Goal: Check status: Check status

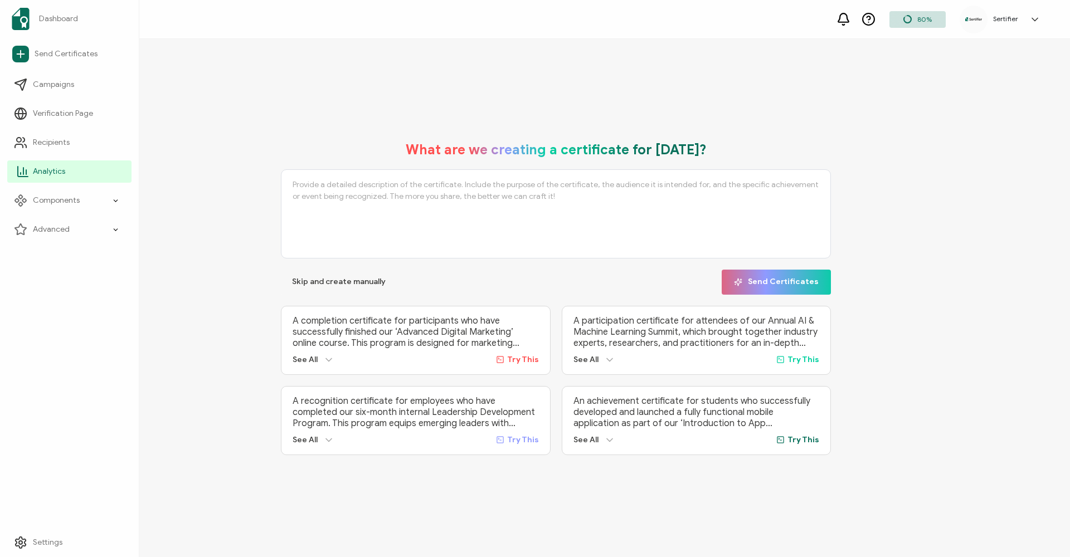
click at [23, 173] on icon at bounding box center [23, 171] width 0 height 7
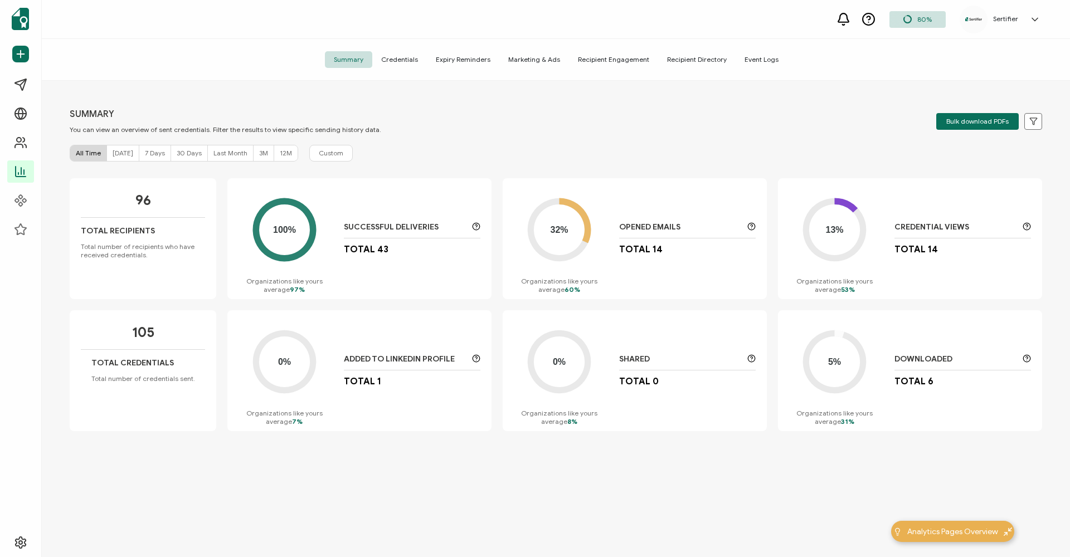
click at [411, 62] on span "Credentials" at bounding box center [399, 59] width 55 height 17
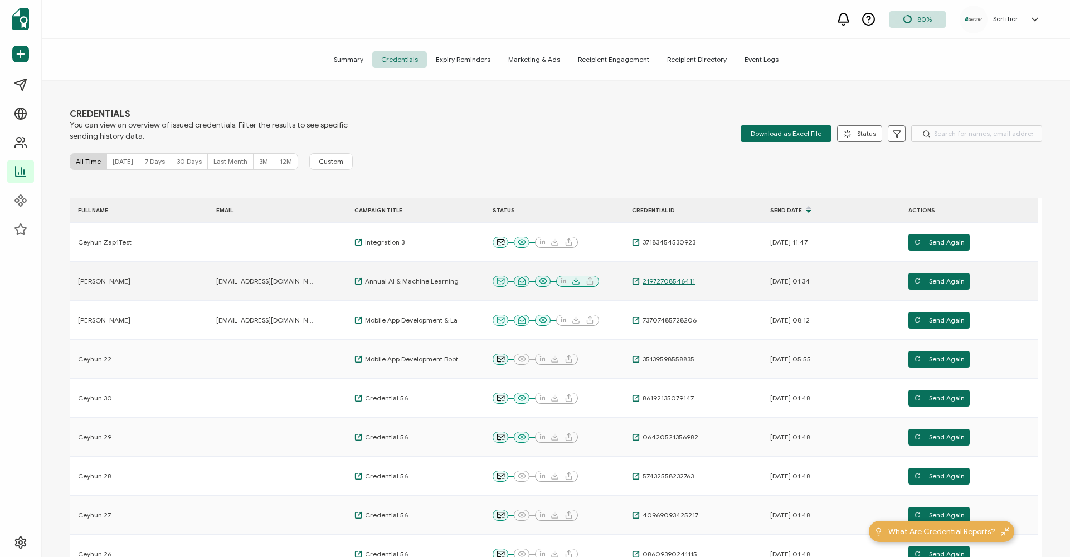
click at [678, 282] on span "21972708546411" at bounding box center [666, 281] width 55 height 9
click at [729, 189] on div "FULL NAME EMAIL CAMPAIGN TITLE STATUS CREDENTIAL ID Send Date ACTIONS Ceyhun Za…" at bounding box center [556, 457] width 972 height 540
click at [890, 92] on div "CREDENTIALS You can view an overview of issued credentials. Filter the results …" at bounding box center [556, 320] width 1028 height 479
